Goal: Transaction & Acquisition: Book appointment/travel/reservation

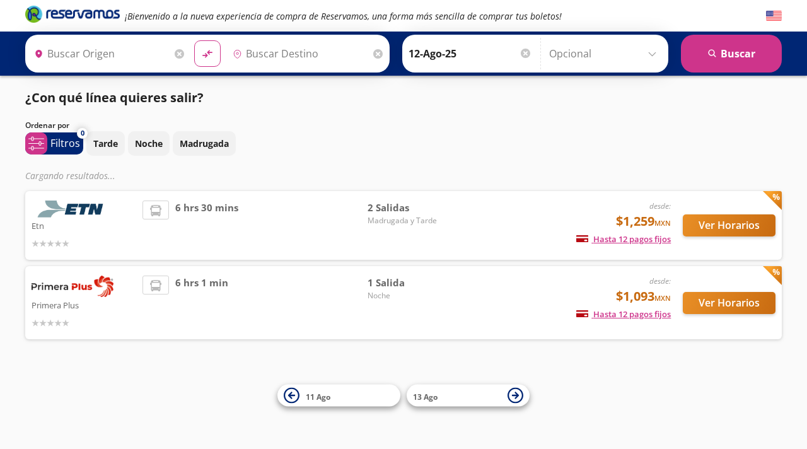
type input "[GEOGRAPHIC_DATA], [GEOGRAPHIC_DATA]"
type input "Colima, Colima"
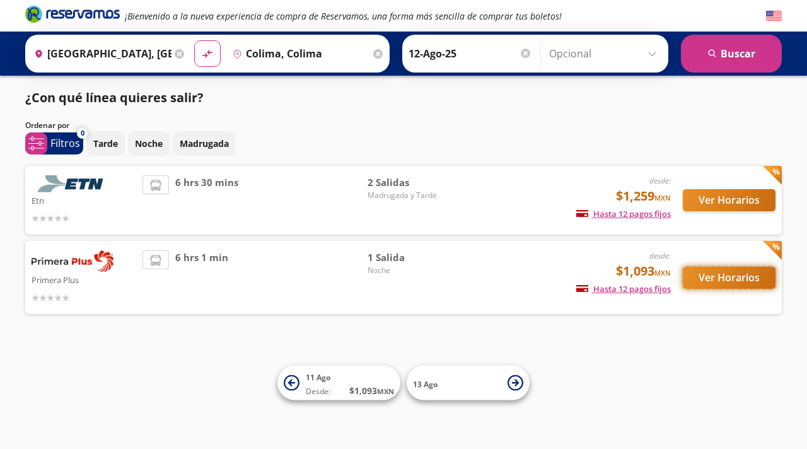
click at [730, 280] on button "Ver Horarios" at bounding box center [728, 278] width 93 height 22
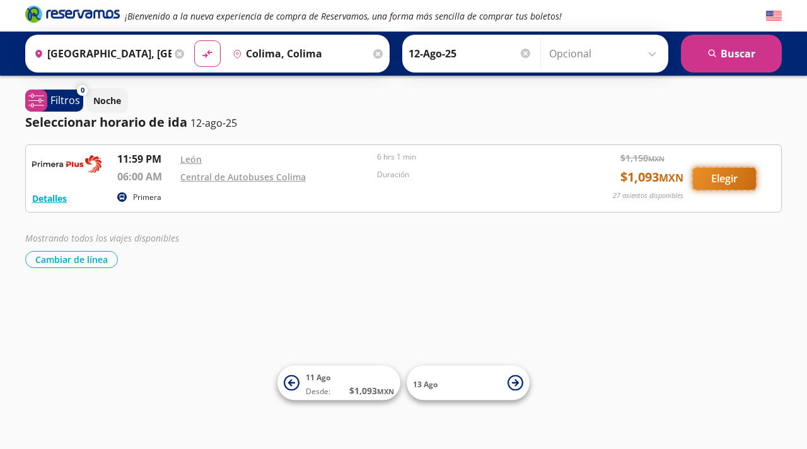
click at [725, 183] on button "Elegir" at bounding box center [724, 179] width 63 height 22
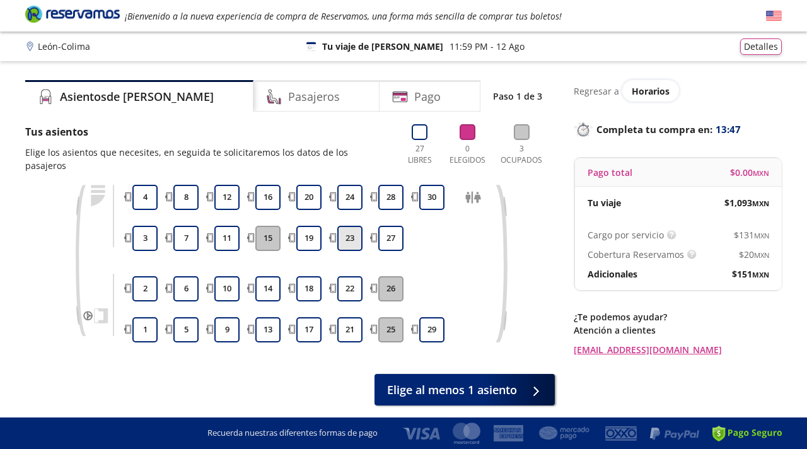
click at [352, 227] on button "23" at bounding box center [349, 238] width 25 height 25
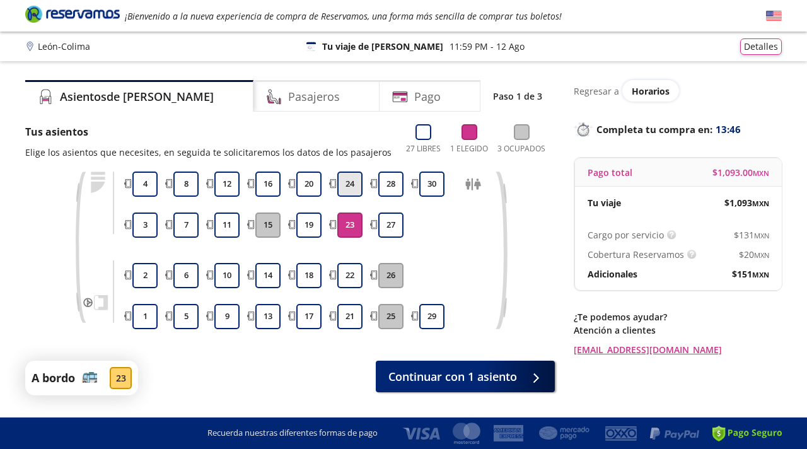
click at [352, 189] on button "24" at bounding box center [349, 183] width 25 height 25
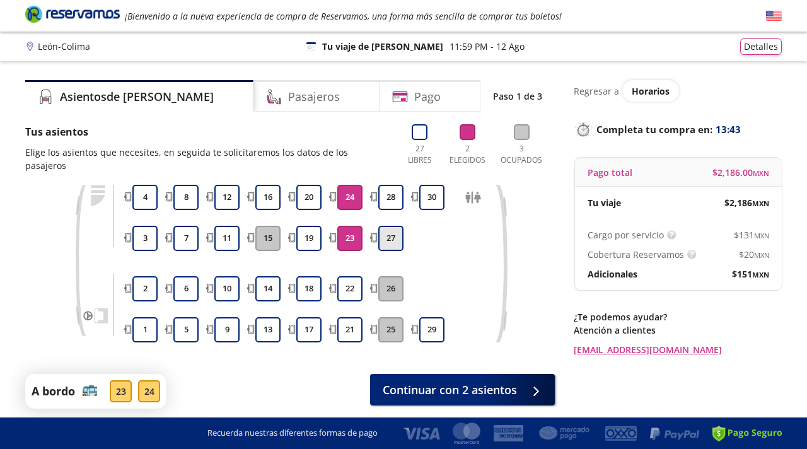
click at [389, 231] on button "27" at bounding box center [390, 238] width 25 height 25
click at [388, 190] on button "28" at bounding box center [390, 197] width 25 height 25
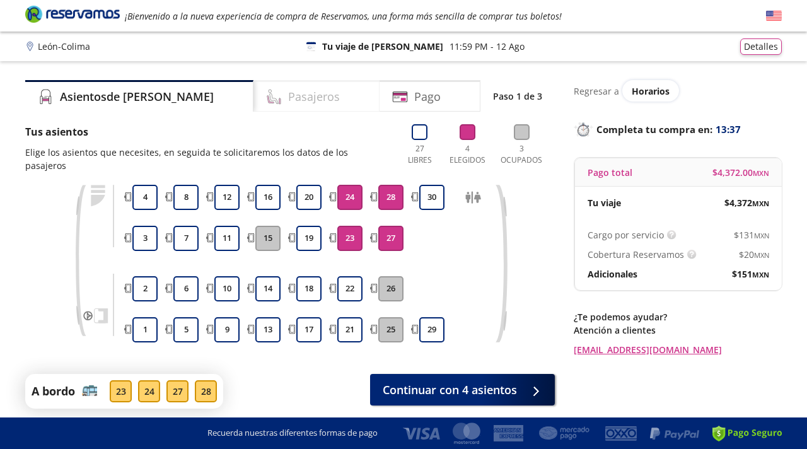
click at [288, 102] on h4 "Pasajeros" at bounding box center [314, 96] width 52 height 17
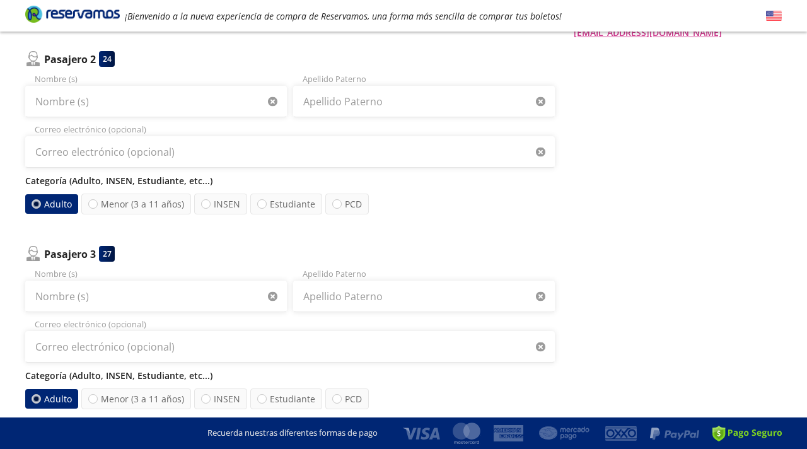
scroll to position [318, 0]
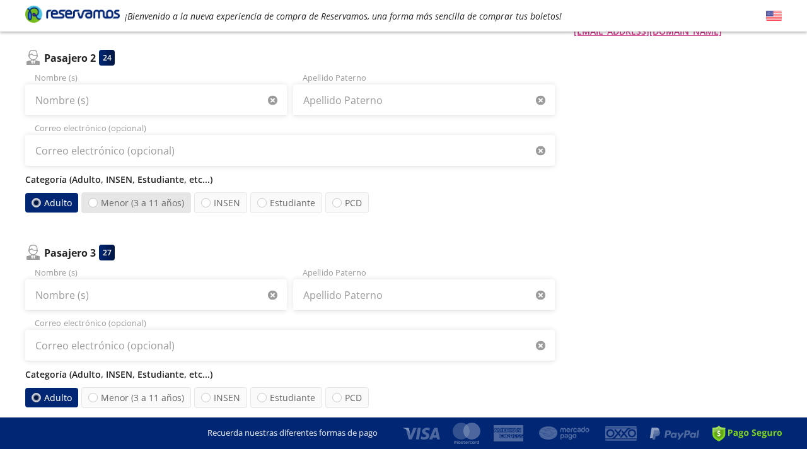
click at [105, 201] on label "Menor (3 a 11 años)" at bounding box center [136, 202] width 110 height 21
click at [97, 201] on input "Menor (3 a 11 años)" at bounding box center [93, 202] width 8 height 8
radio input "true"
radio input "false"
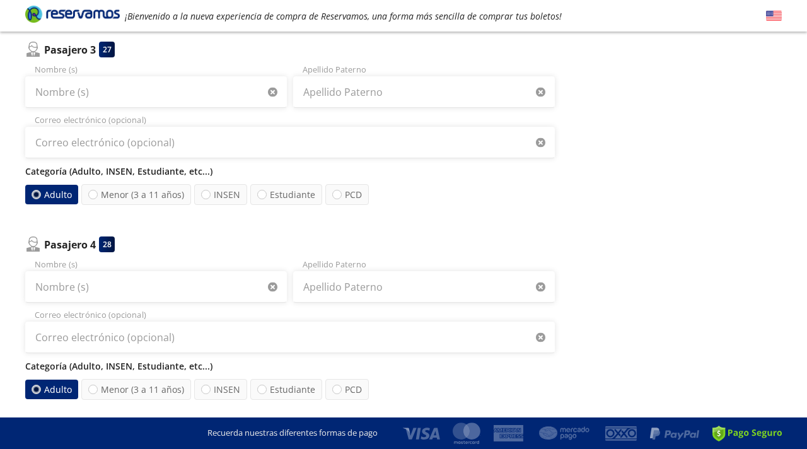
scroll to position [527, 0]
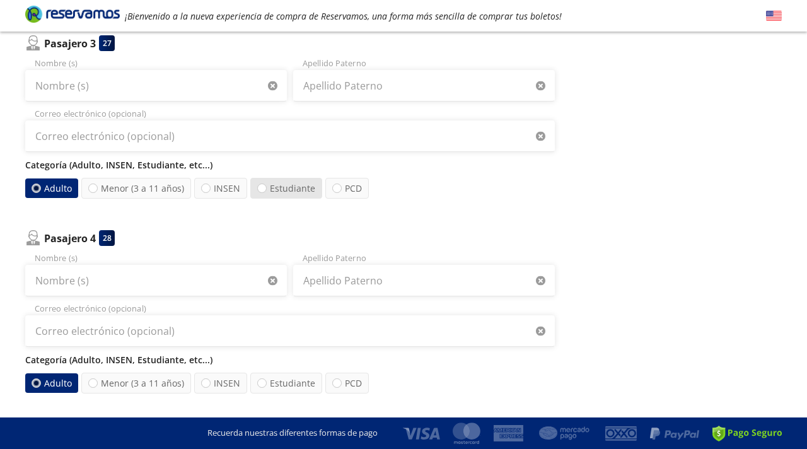
click at [287, 190] on label "Estudiante" at bounding box center [286, 188] width 72 height 21
click at [266, 190] on input "Estudiante" at bounding box center [262, 188] width 8 height 8
radio input "true"
radio input "false"
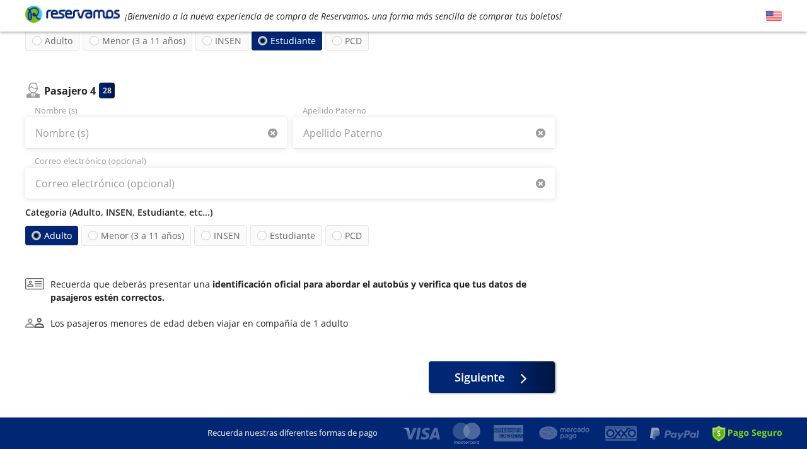
scroll to position [707, 0]
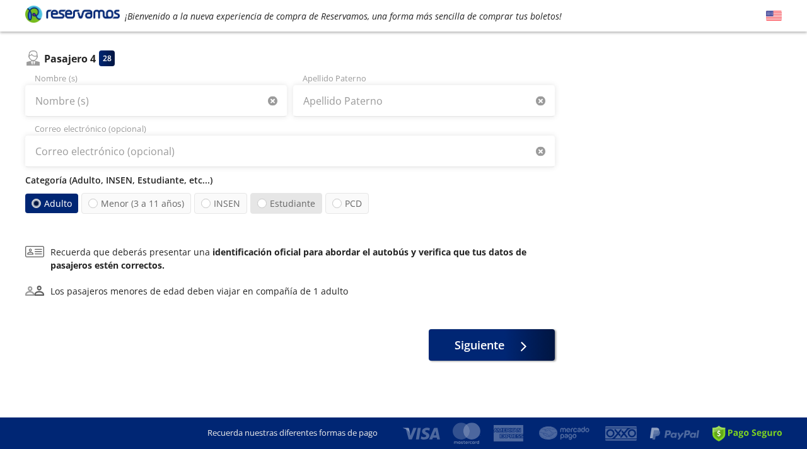
click at [286, 200] on label "Estudiante" at bounding box center [286, 203] width 72 height 21
click at [266, 200] on input "Estudiante" at bounding box center [262, 203] width 8 height 8
radio input "true"
radio input "false"
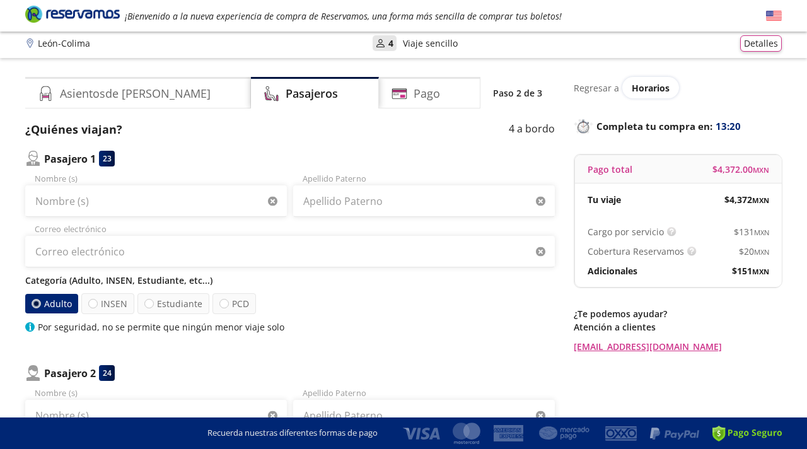
scroll to position [0, 0]
